Goal: Find specific page/section: Find specific page/section

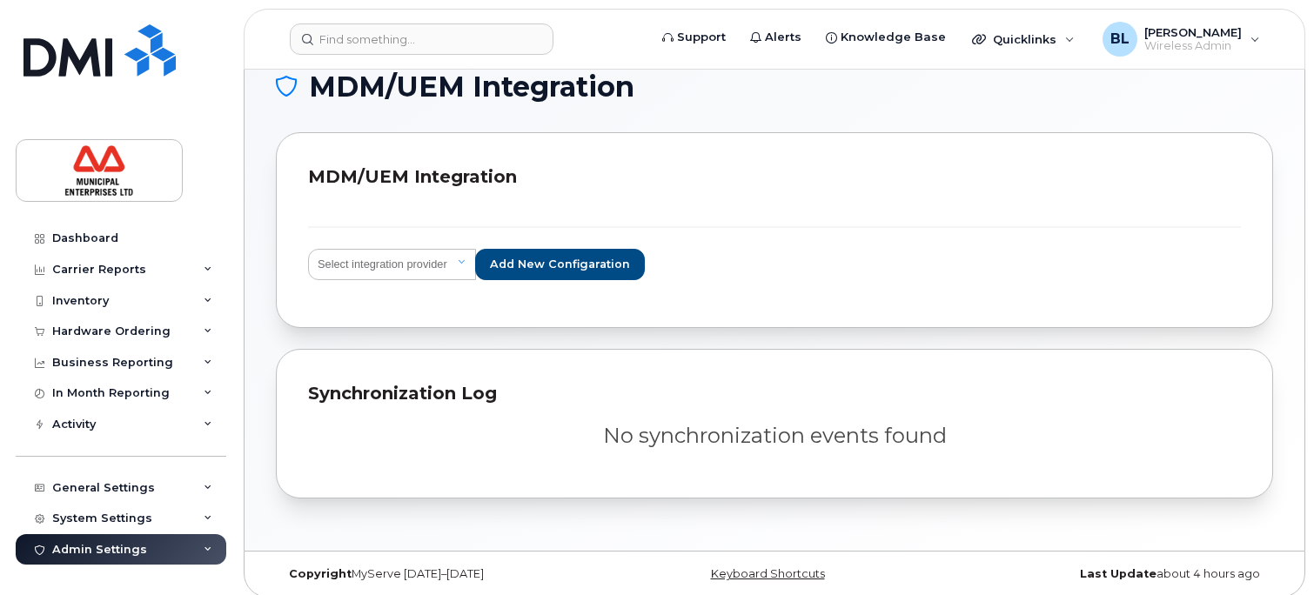
scroll to position [39, 0]
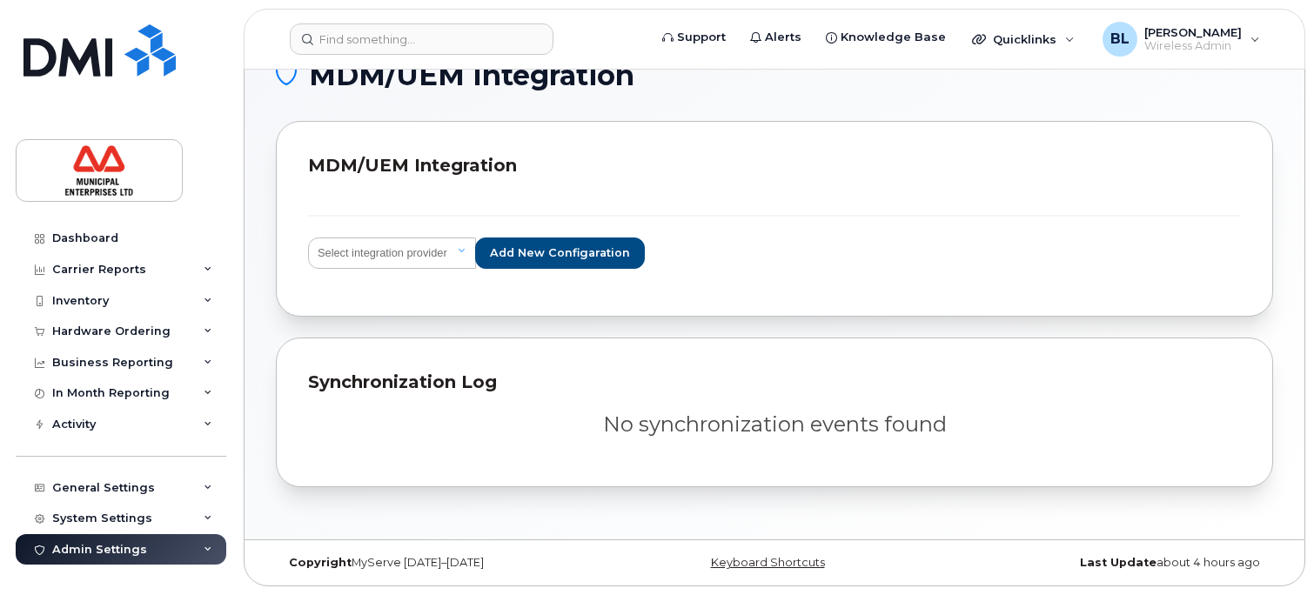
click at [878, 211] on div "Select integration provider IBM MaaS360 VMware AirWatch Microsoft Intune Mirado…" at bounding box center [774, 231] width 933 height 106
click at [348, 30] on input at bounding box center [422, 38] width 264 height 31
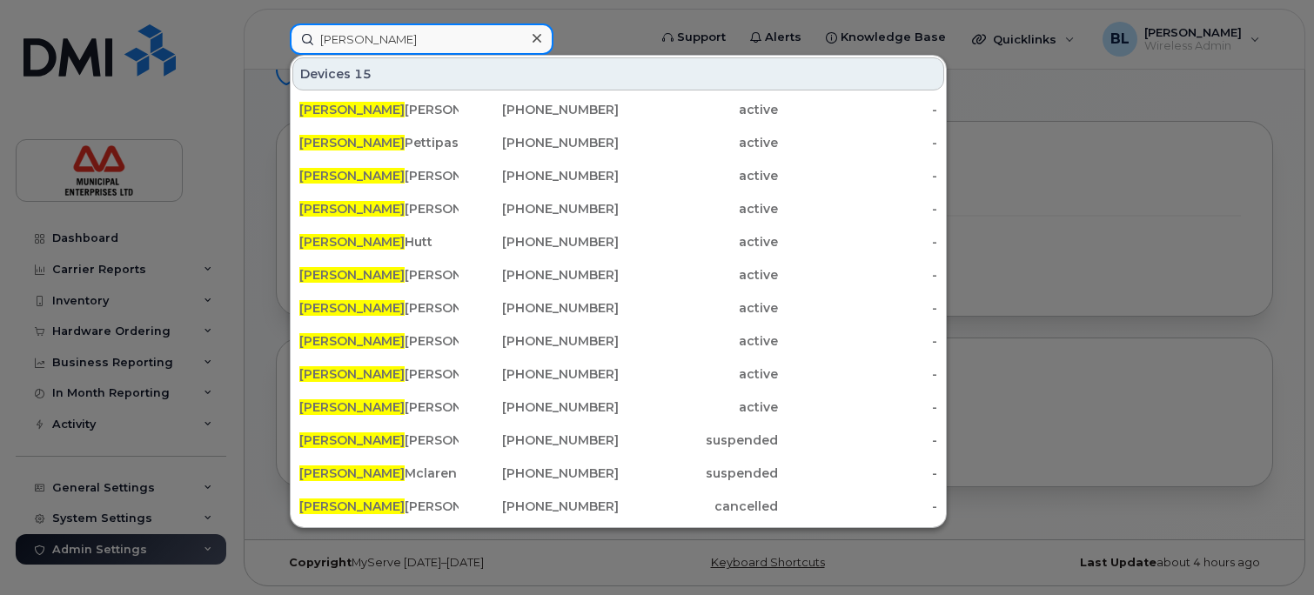
click at [368, 39] on input "tyler" at bounding box center [422, 38] width 264 height 31
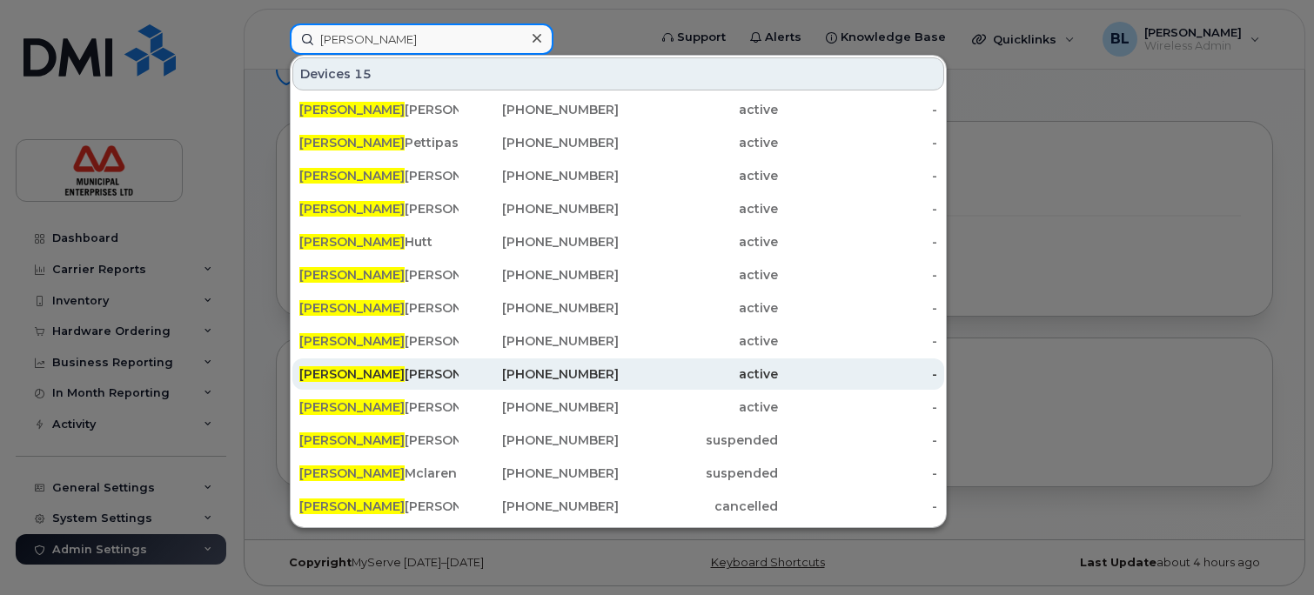
type input "tyler"
click at [343, 377] on div "Tyler Cyr" at bounding box center [378, 373] width 159 height 17
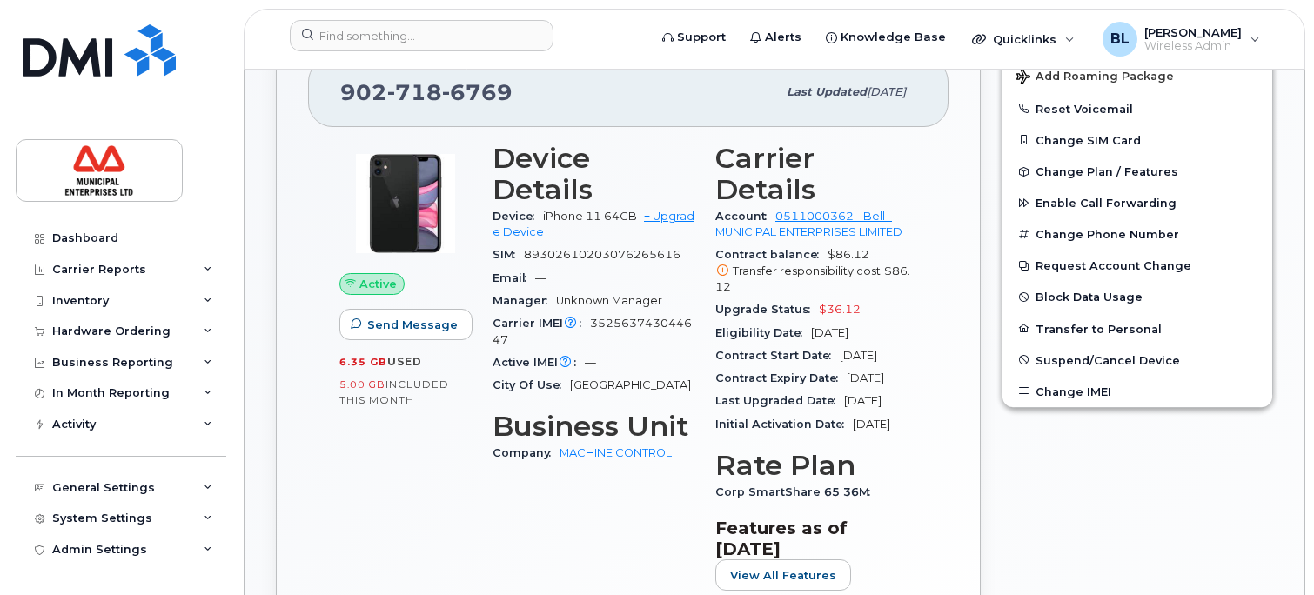
scroll to position [609, 0]
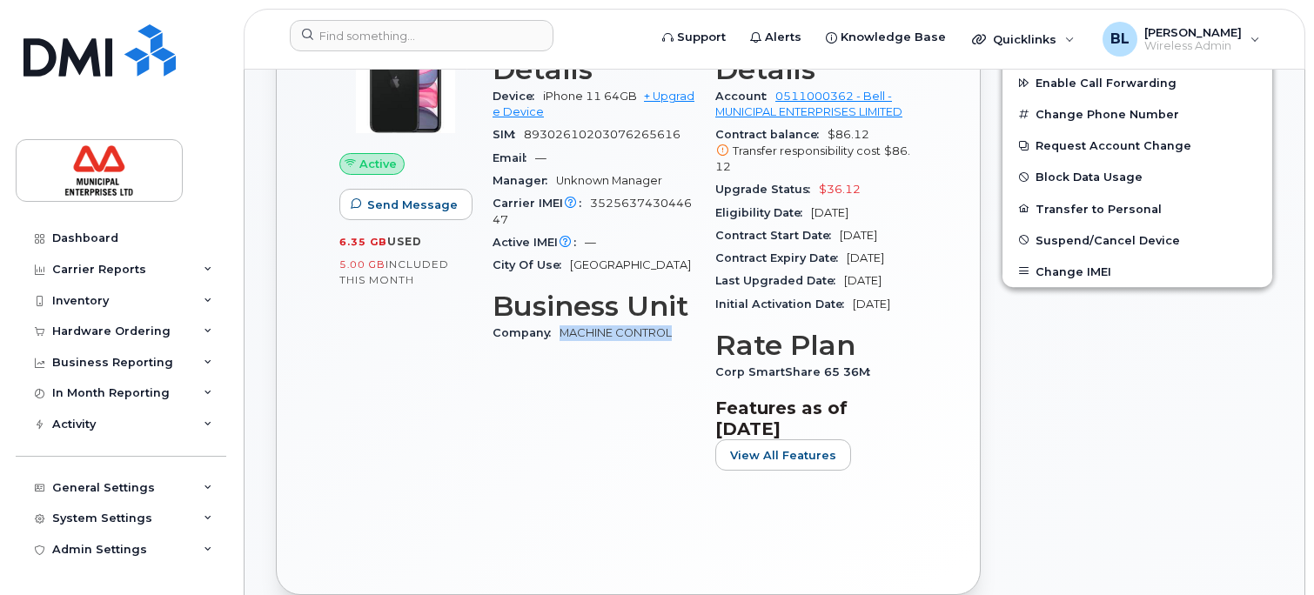
drag, startPoint x: 670, startPoint y: 338, endPoint x: 565, endPoint y: 335, distance: 104.4
click at [565, 335] on div "Company MACHINE CONTROL" at bounding box center [593, 333] width 202 height 23
copy link "MACHINE CONTROL"
